Goal: Find specific page/section: Find specific page/section

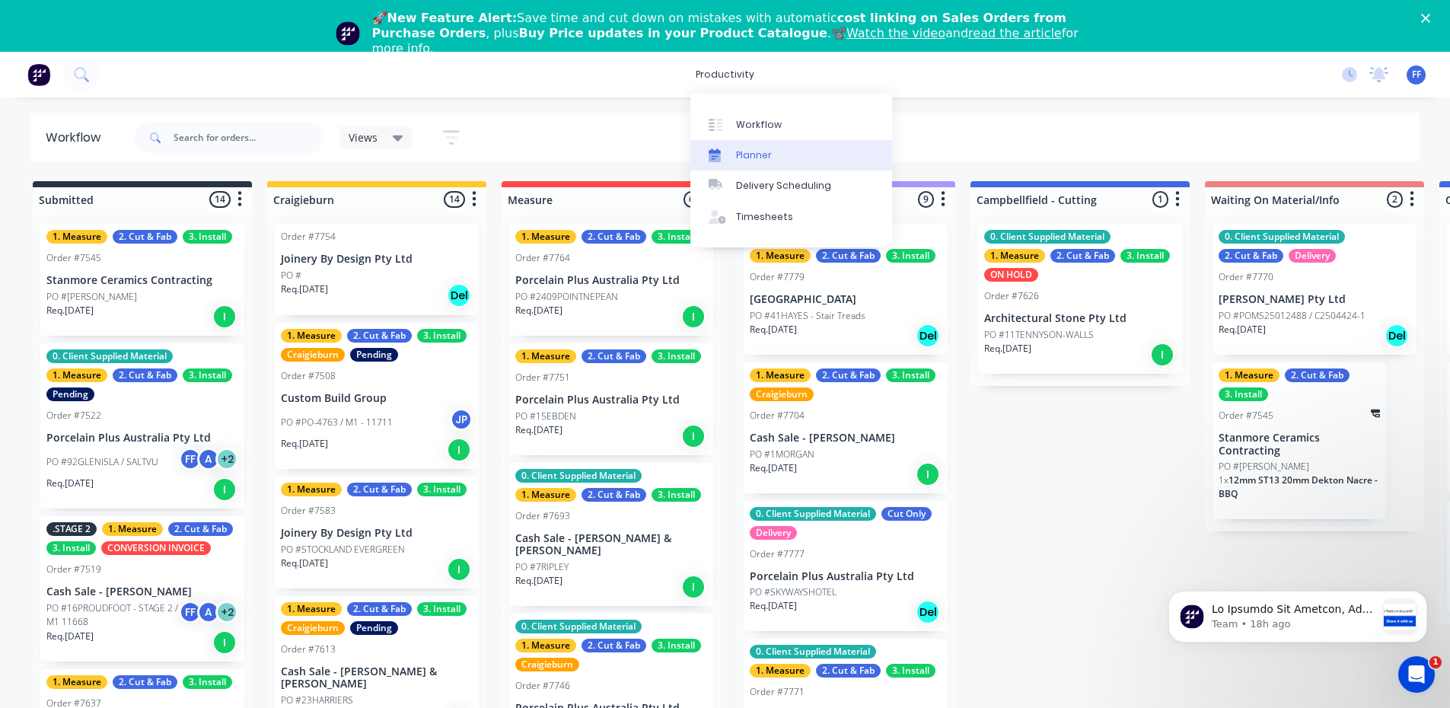
click at [728, 148] on div at bounding box center [720, 155] width 23 height 14
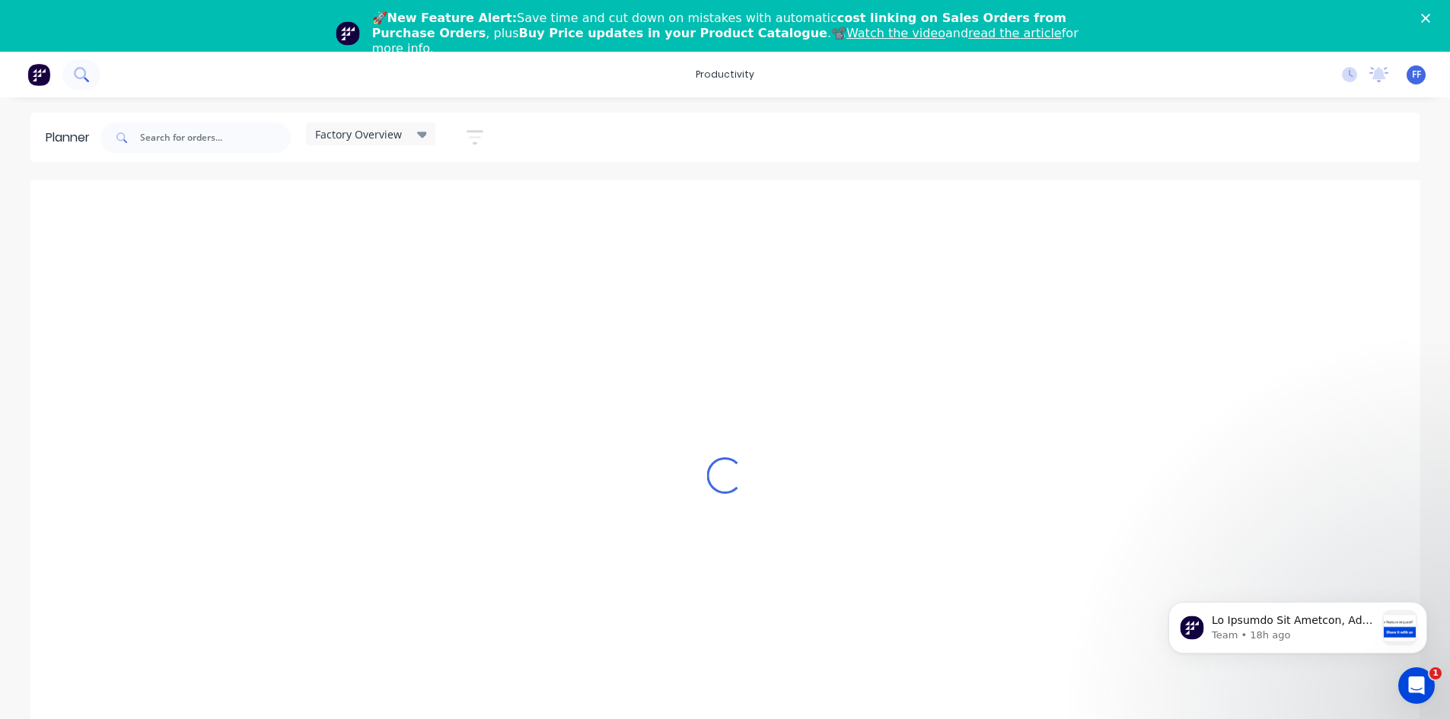
scroll to position [0, 1]
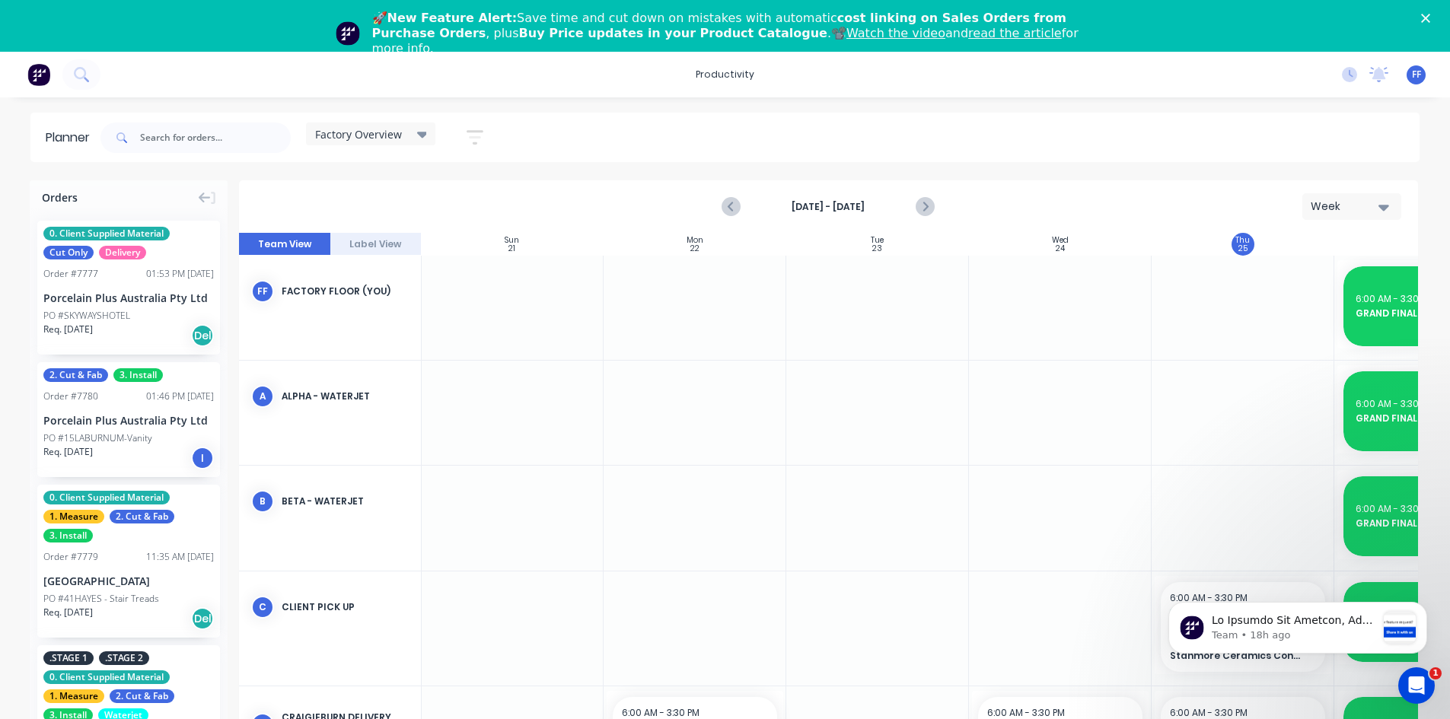
click at [107, 190] on div "Orders" at bounding box center [129, 194] width 198 height 28
click at [77, 199] on div "Orders" at bounding box center [129, 194] width 198 height 28
click at [115, 199] on div "Orders" at bounding box center [129, 194] width 198 height 28
click at [165, 137] on input "text" at bounding box center [215, 138] width 151 height 30
type input "7503"
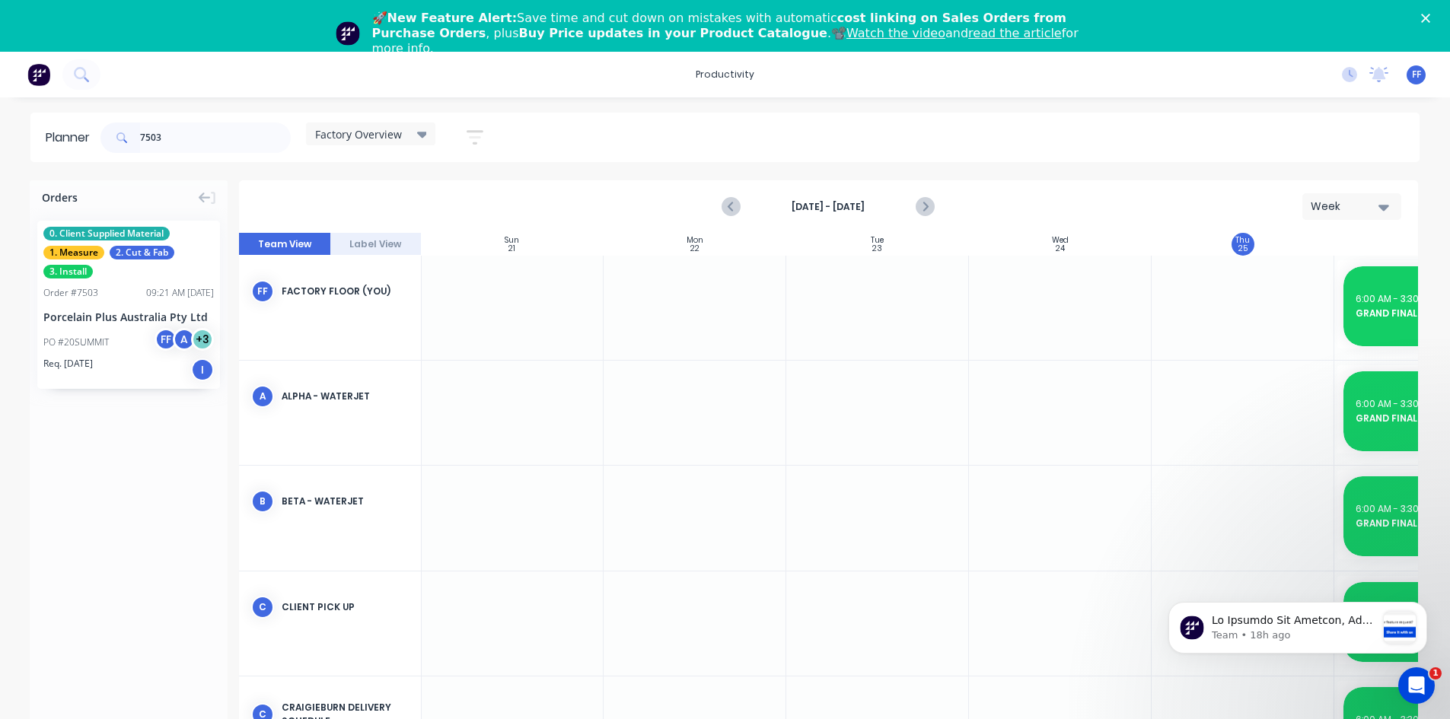
click at [129, 283] on div "0. Client Supplied Material 1. Measure 2. Cut & Fab 3. Install Order # 7503 09:…" at bounding box center [128, 305] width 183 height 168
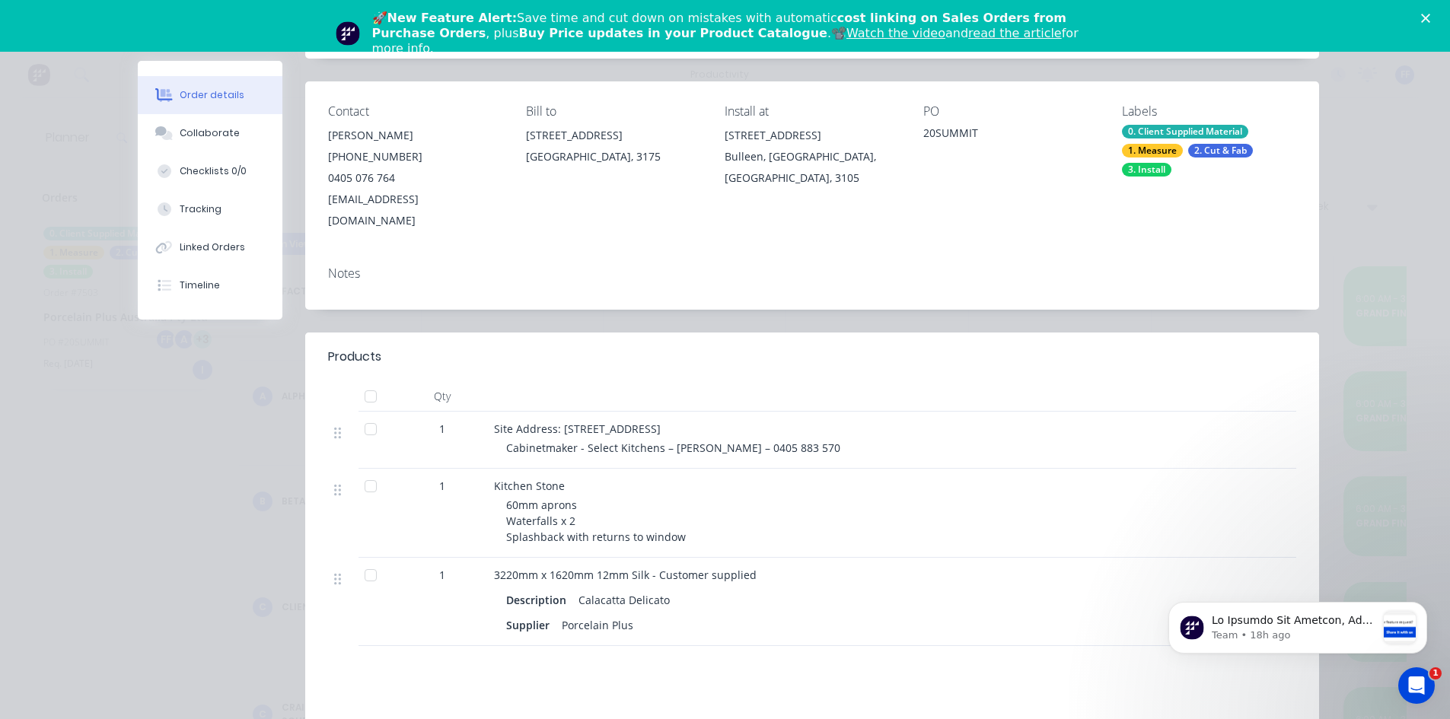
scroll to position [152, 0]
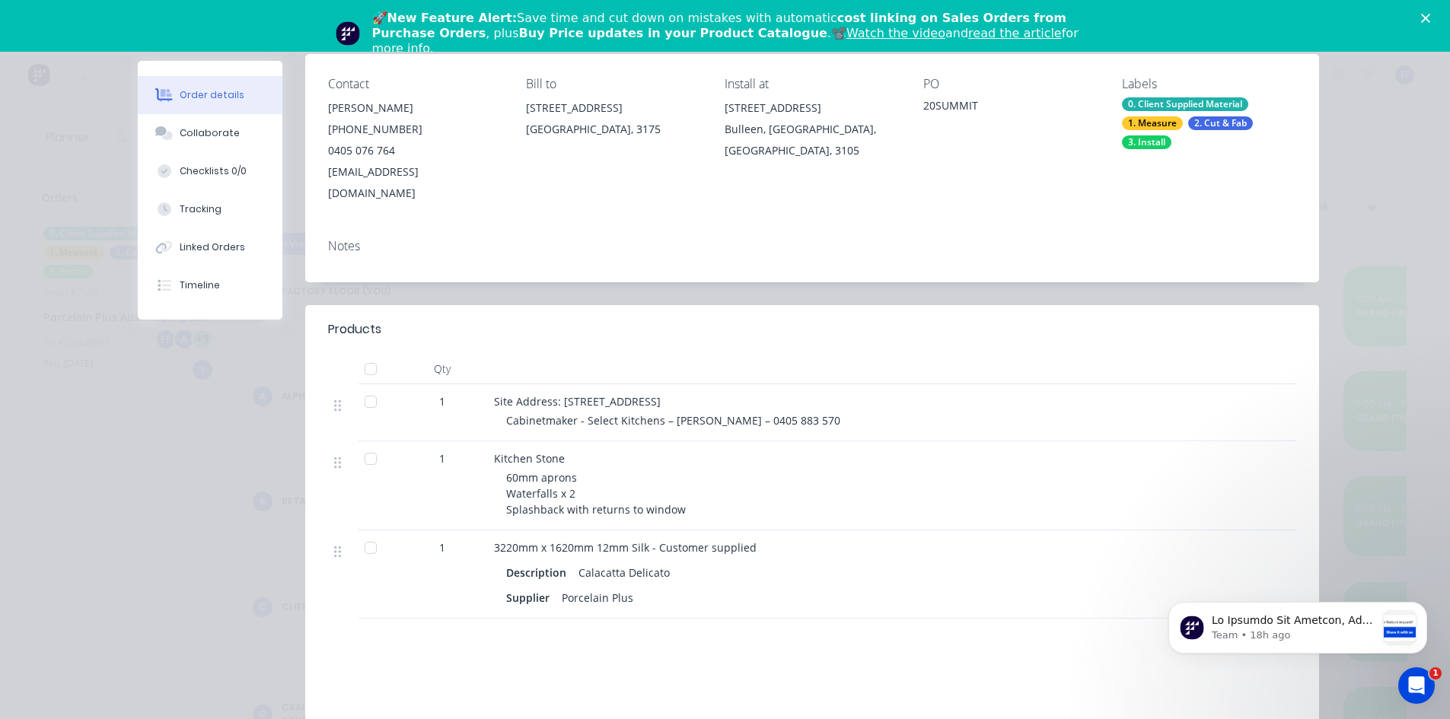
drag, startPoint x: 594, startPoint y: 576, endPoint x: 595, endPoint y: 560, distance: 16.8
click at [594, 587] on div "Porcelain Plus" at bounding box center [598, 598] width 84 height 22
click at [580, 498] on div "Kitchen Stone 60mm aprons Waterfalls x 2 Splashback with returns to window" at bounding box center [792, 486] width 609 height 89
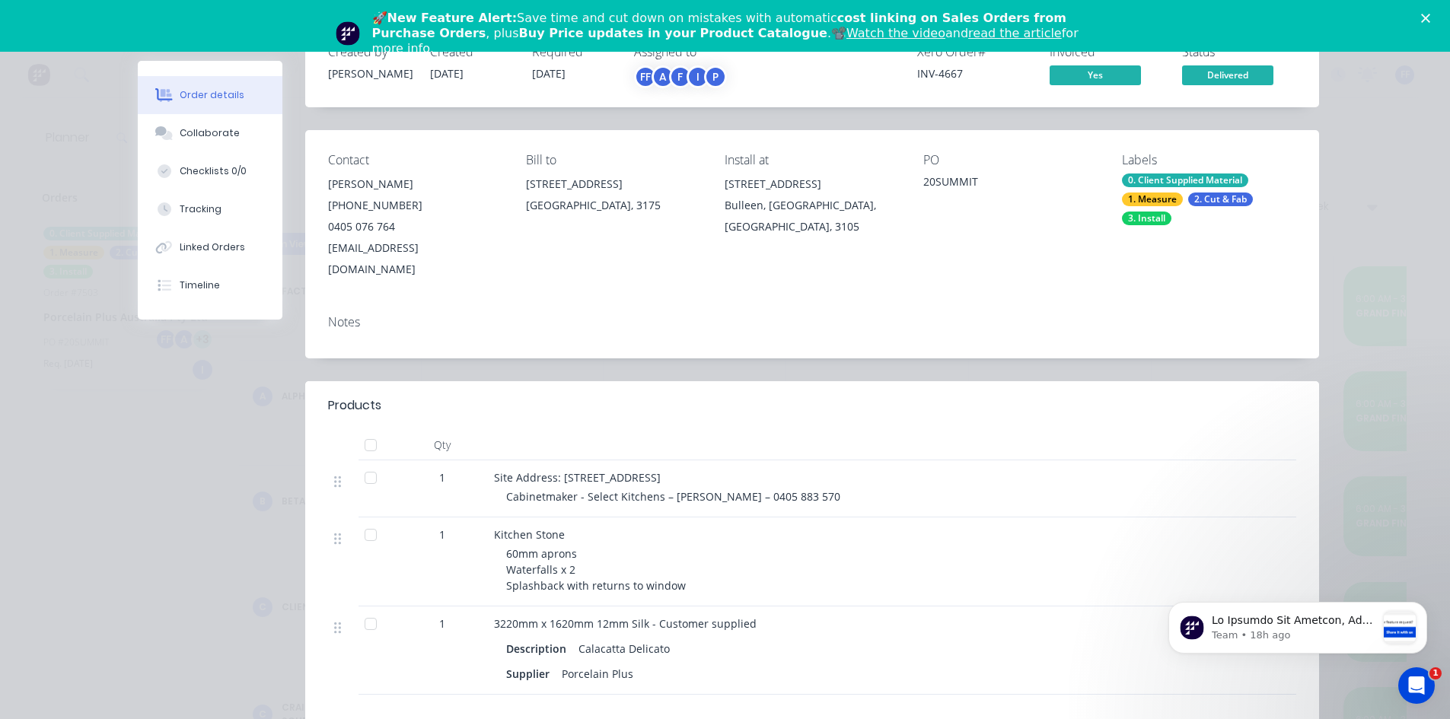
click at [571, 470] on span "Site Address: [STREET_ADDRESS]" at bounding box center [577, 477] width 167 height 14
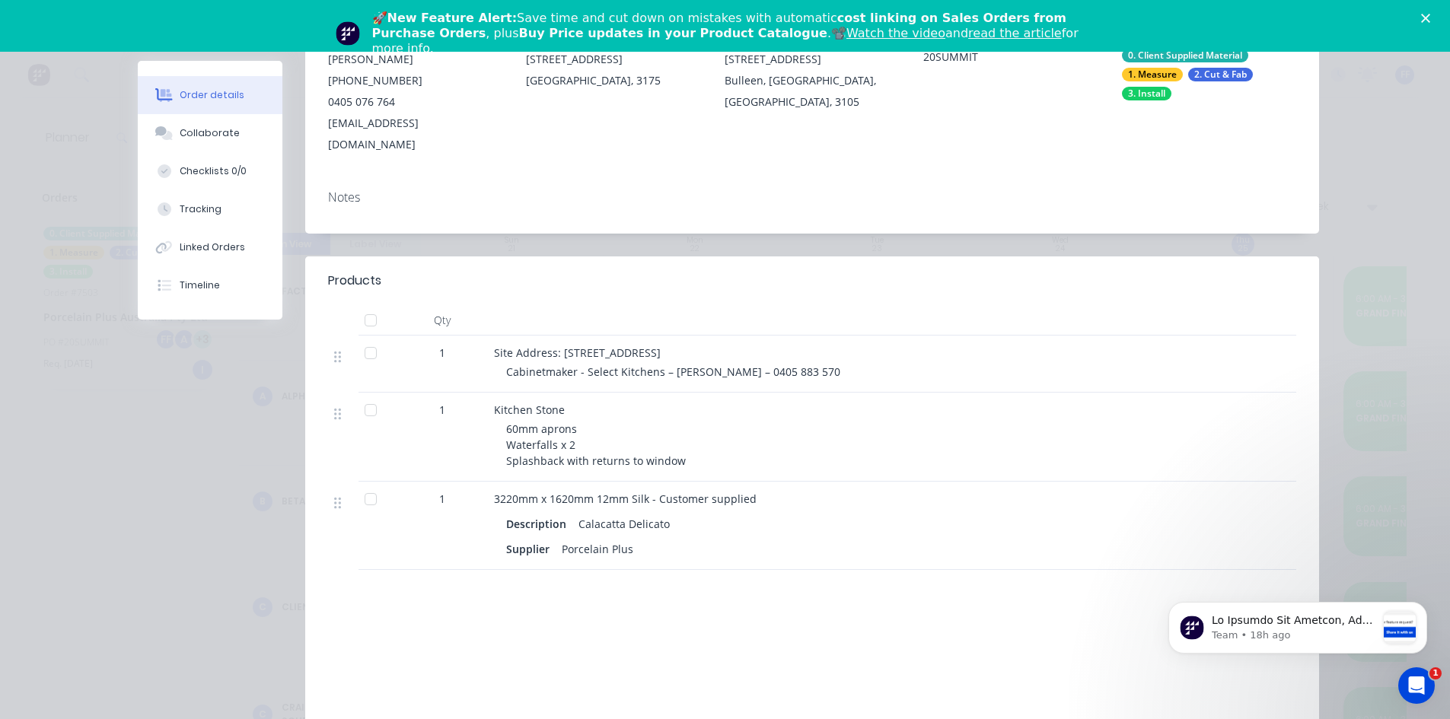
scroll to position [0, 0]
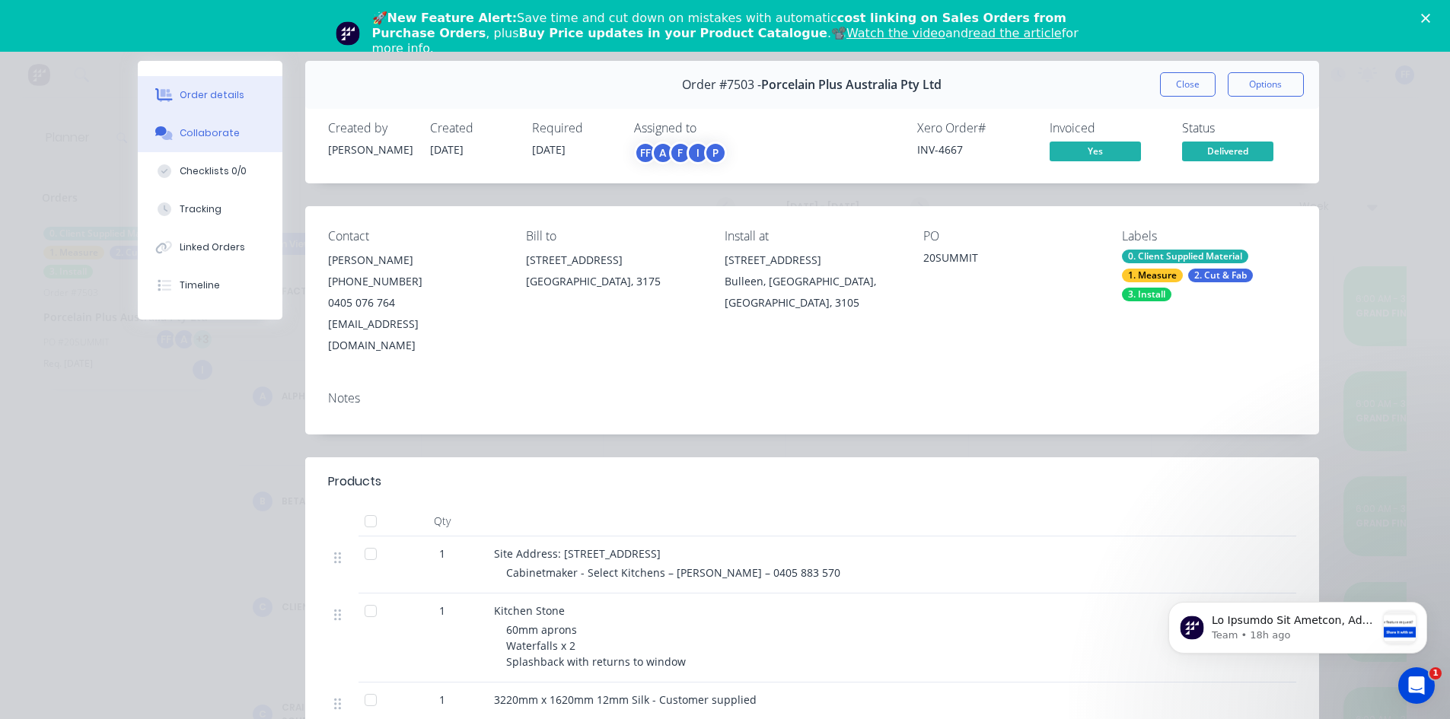
click at [194, 129] on div "Collaborate" at bounding box center [210, 133] width 60 height 14
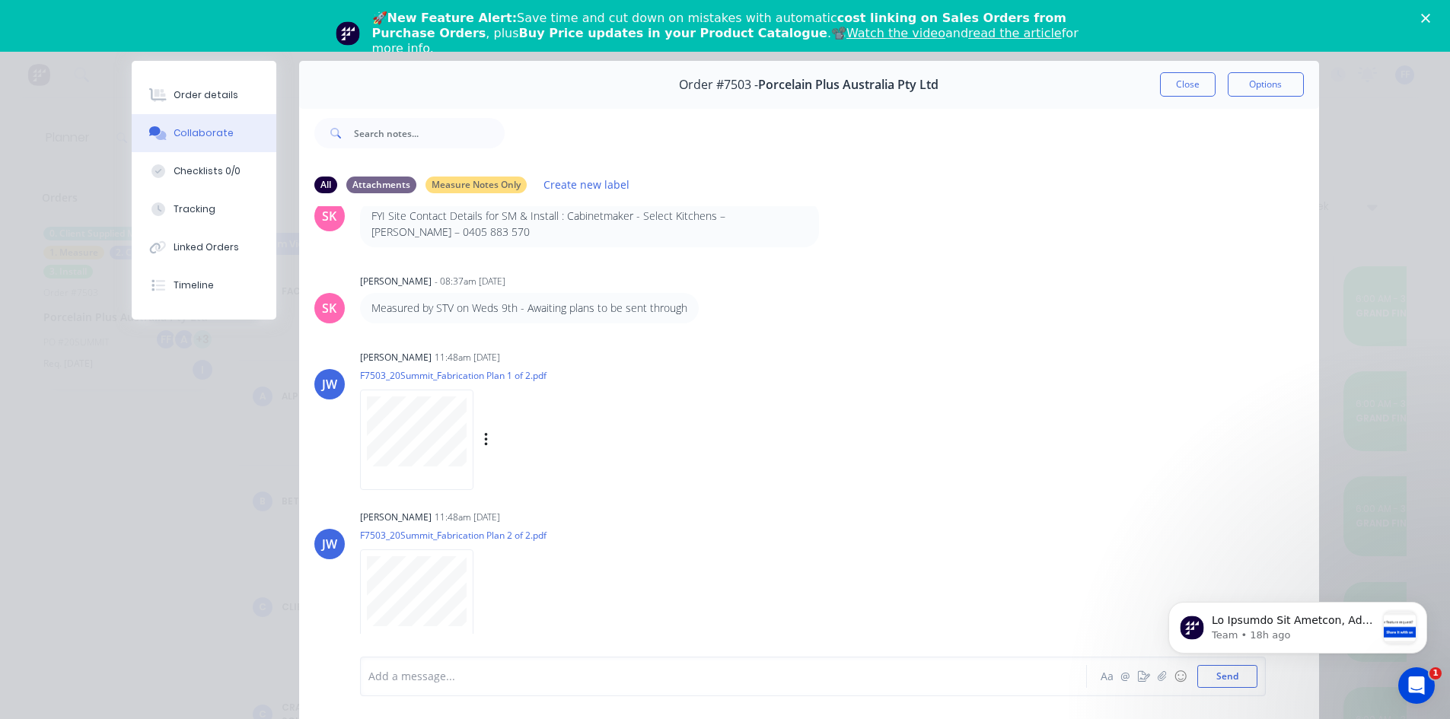
scroll to position [540, 0]
